Goal: Task Accomplishment & Management: Use online tool/utility

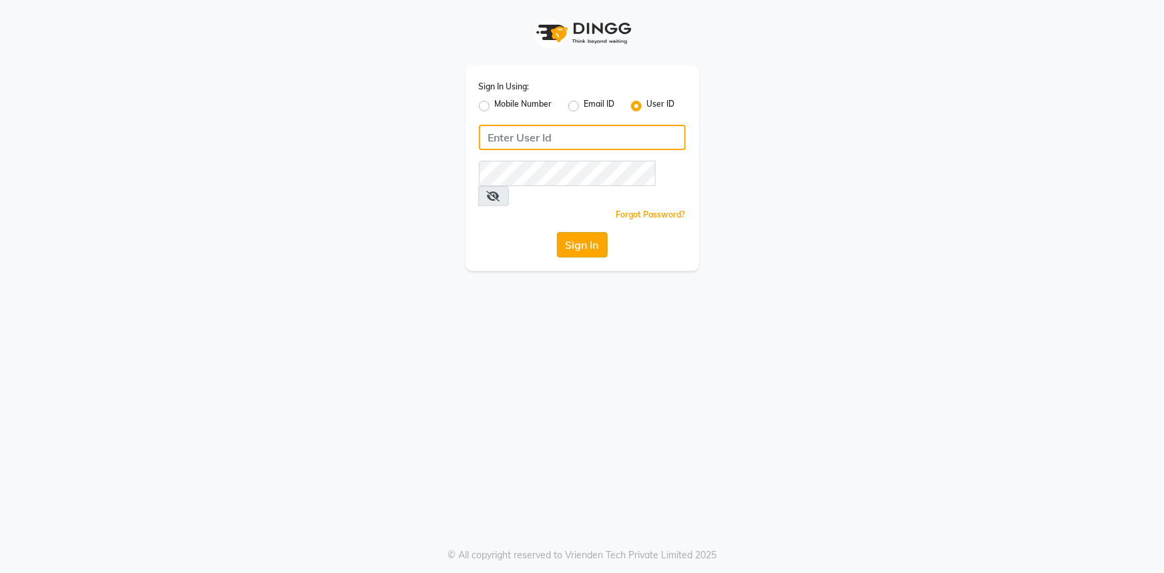
type input "e3521-01"
drag, startPoint x: 582, startPoint y: 223, endPoint x: 536, endPoint y: 196, distance: 53.5
click at [576, 232] on button "Sign In" at bounding box center [582, 244] width 51 height 25
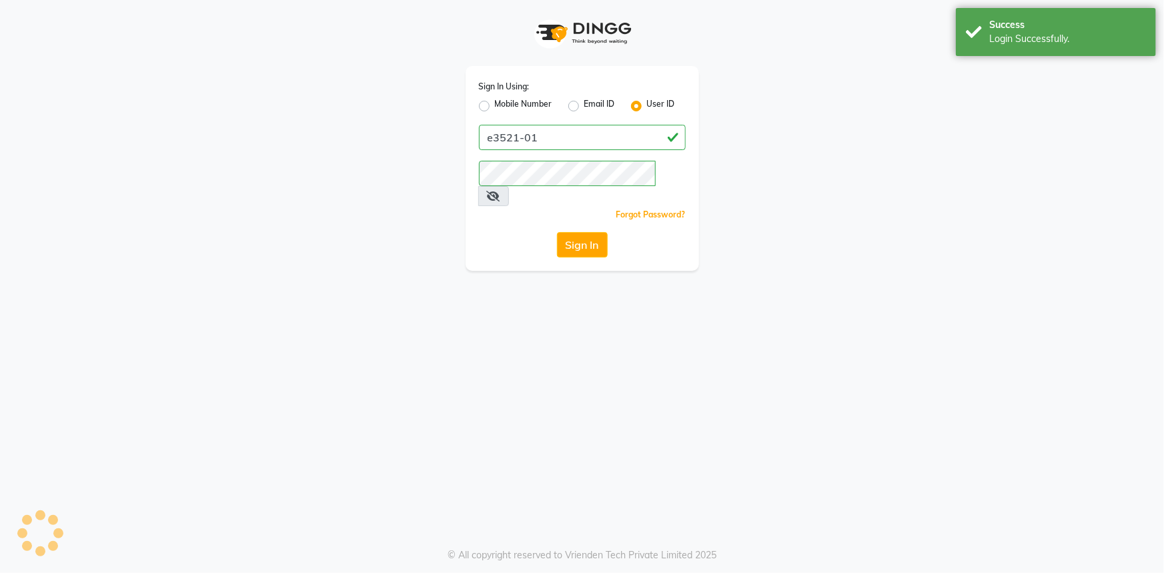
select select "service"
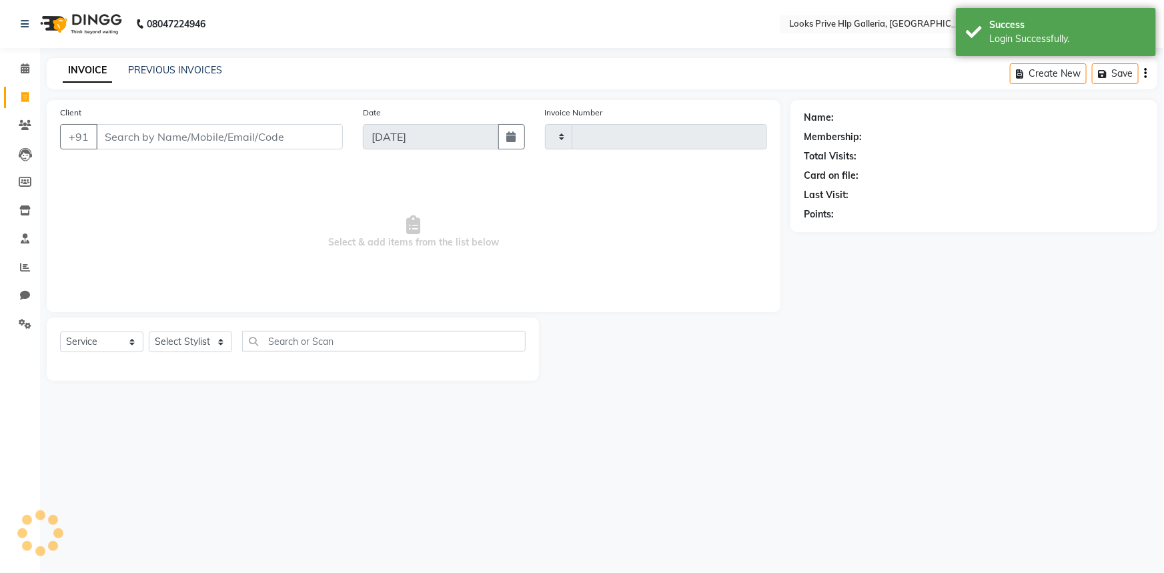
type input "0970"
select select "en"
select select "7937"
